Goal: Task Accomplishment & Management: Understand process/instructions

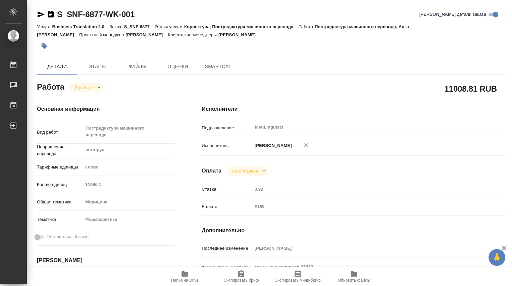
type textarea "x"
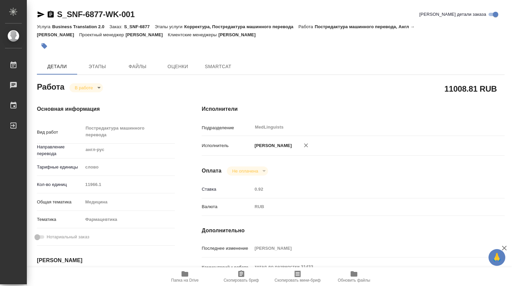
type textarea "x"
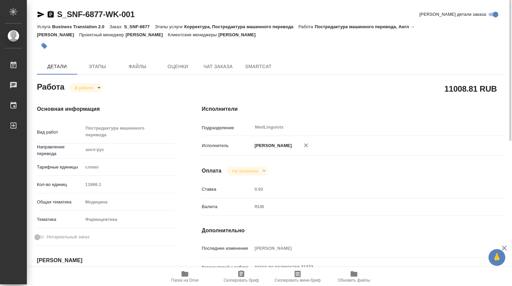
type textarea "x"
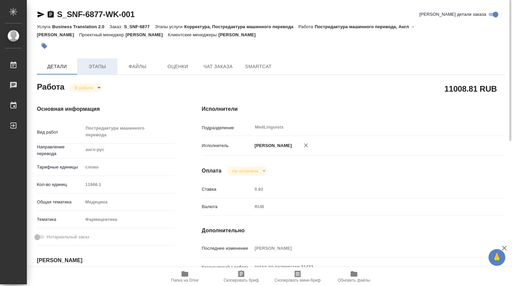
click at [96, 66] on span "Этапы" at bounding box center [97, 66] width 32 height 8
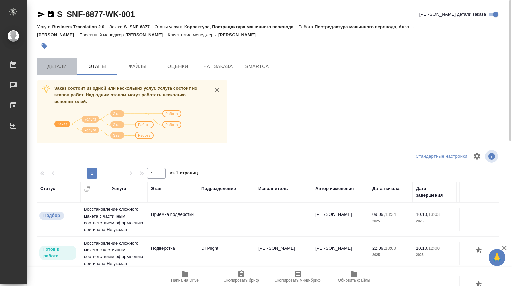
click at [60, 65] on span "Детали" at bounding box center [57, 66] width 32 height 8
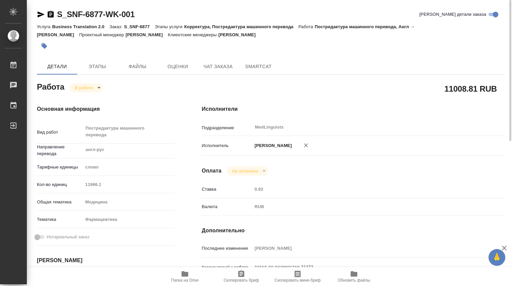
type textarea "x"
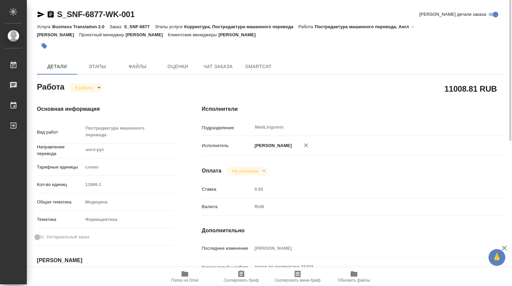
type textarea "x"
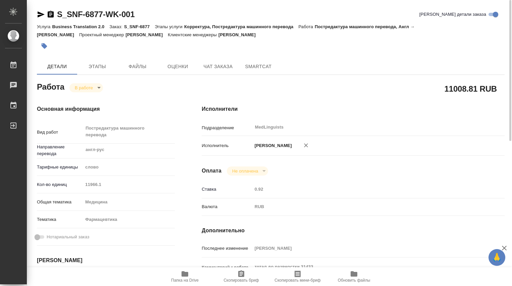
scroll to position [112, 0]
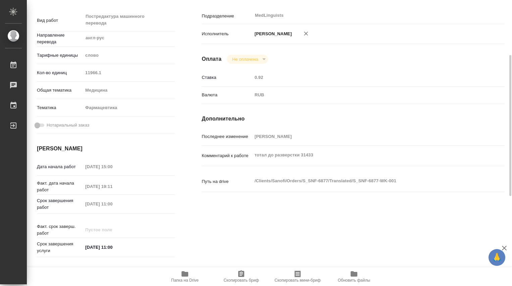
type textarea "x"
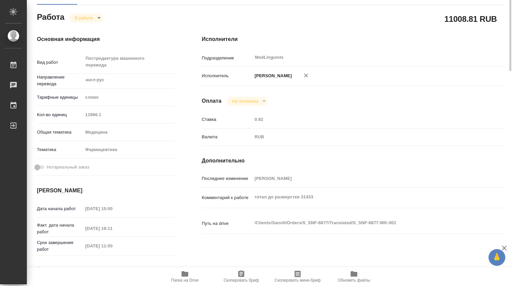
scroll to position [0, 0]
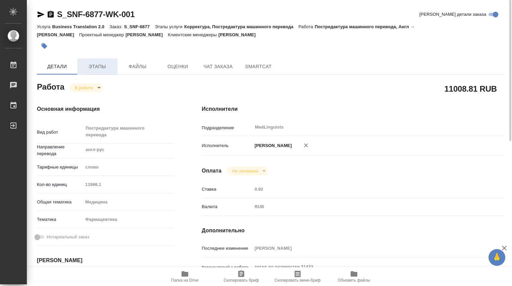
click at [96, 66] on span "Этапы" at bounding box center [97, 66] width 32 height 8
